Goal: Information Seeking & Learning: Learn about a topic

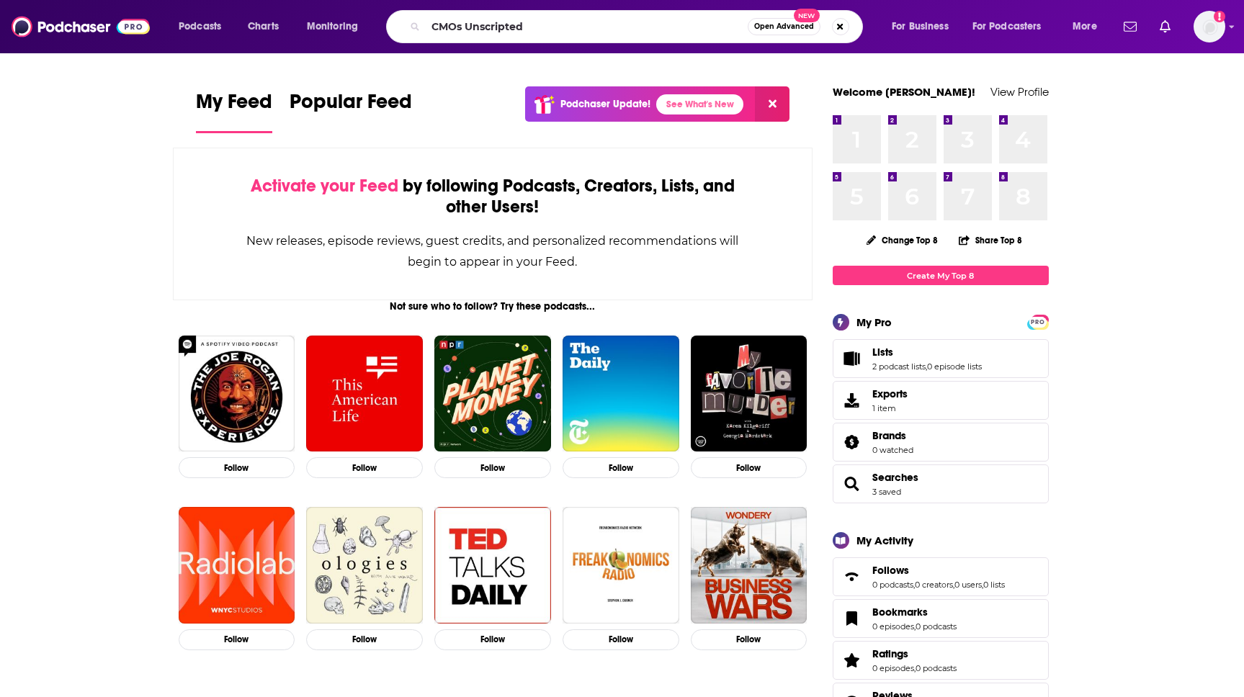
type input "CMOs Unscripted"
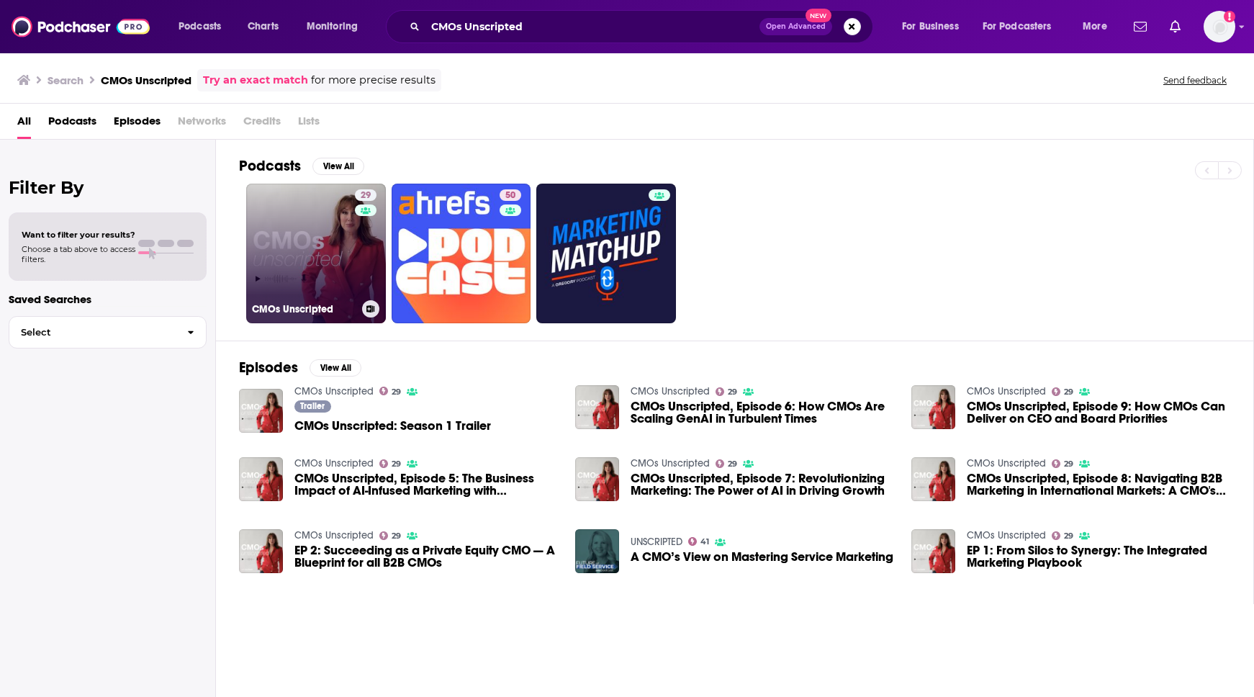
click at [338, 253] on link "29 CMOs Unscripted" at bounding box center [316, 254] width 140 height 140
